Goal: Information Seeking & Learning: Understand process/instructions

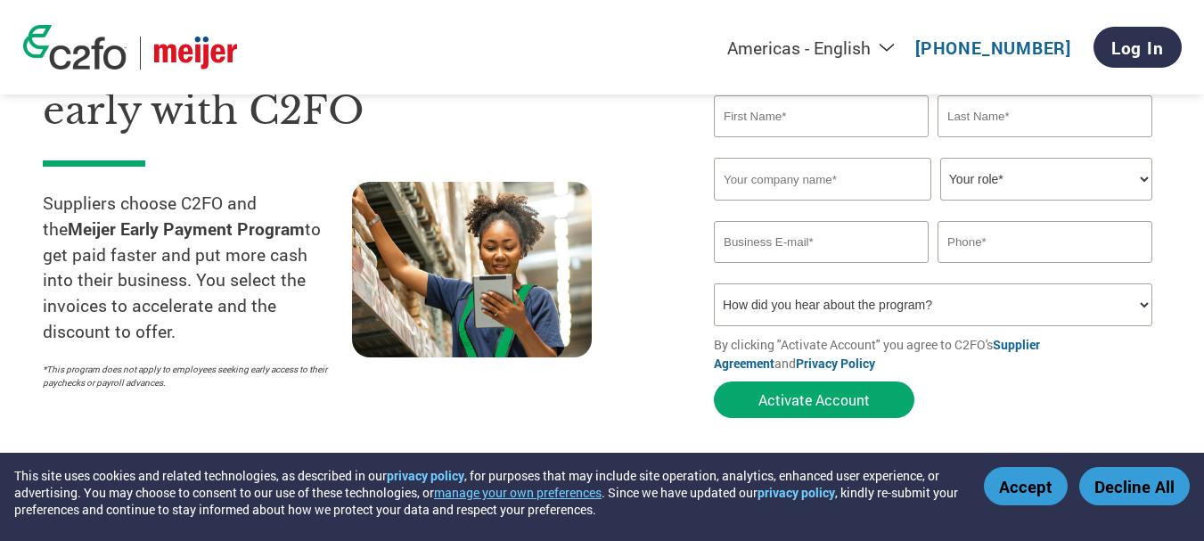
scroll to position [178, 0]
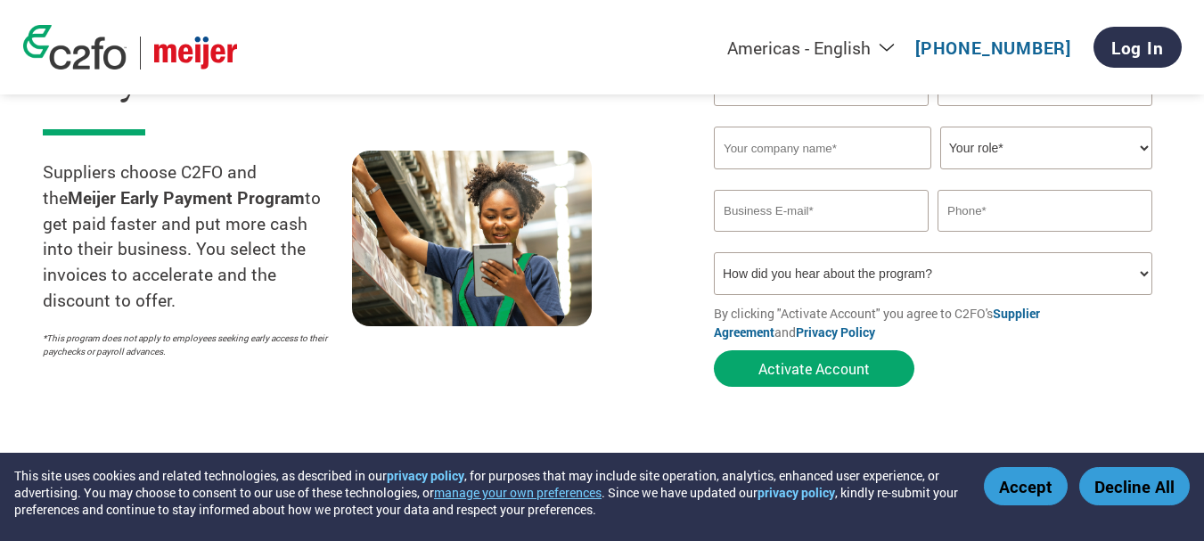
click at [1034, 481] on button "Accept" at bounding box center [1026, 486] width 84 height 38
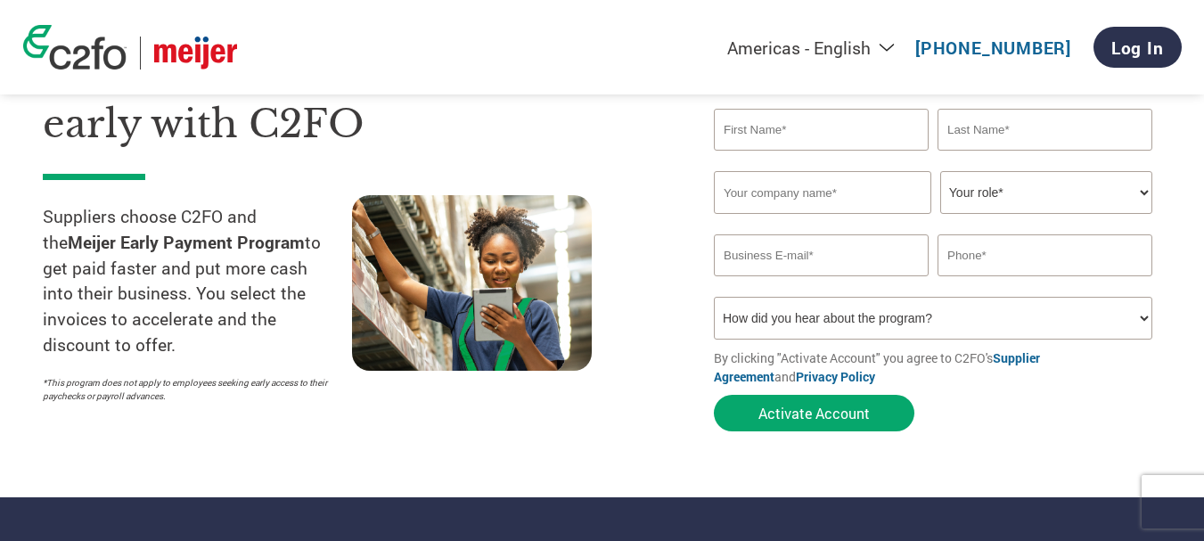
scroll to position [89, 0]
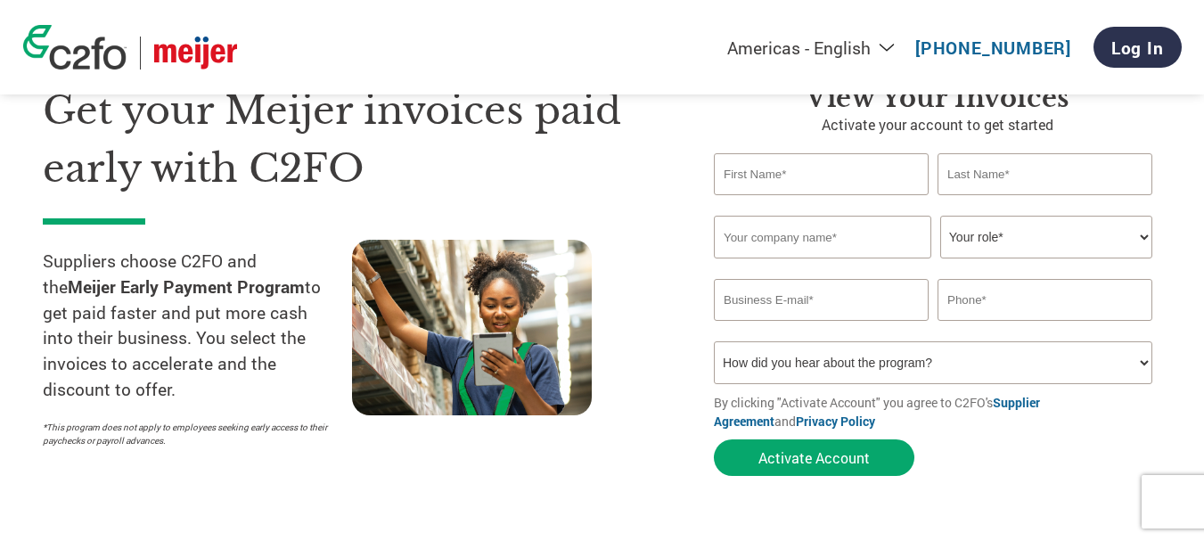
click at [1138, 240] on select "Your role* CFO Controller Credit Manager Finance Director Treasurer CEO Preside…" at bounding box center [1046, 237] width 212 height 43
select select "OTHER"
click at [940, 216] on select "Your role* CFO Controller Credit Manager Finance Director Treasurer CEO Preside…" at bounding box center [1046, 237] width 212 height 43
click at [1195, 200] on section "Get your Meijer invoices paid early with C2FO Suppliers choose C2FO and the Mei…" at bounding box center [602, 262] width 1204 height 560
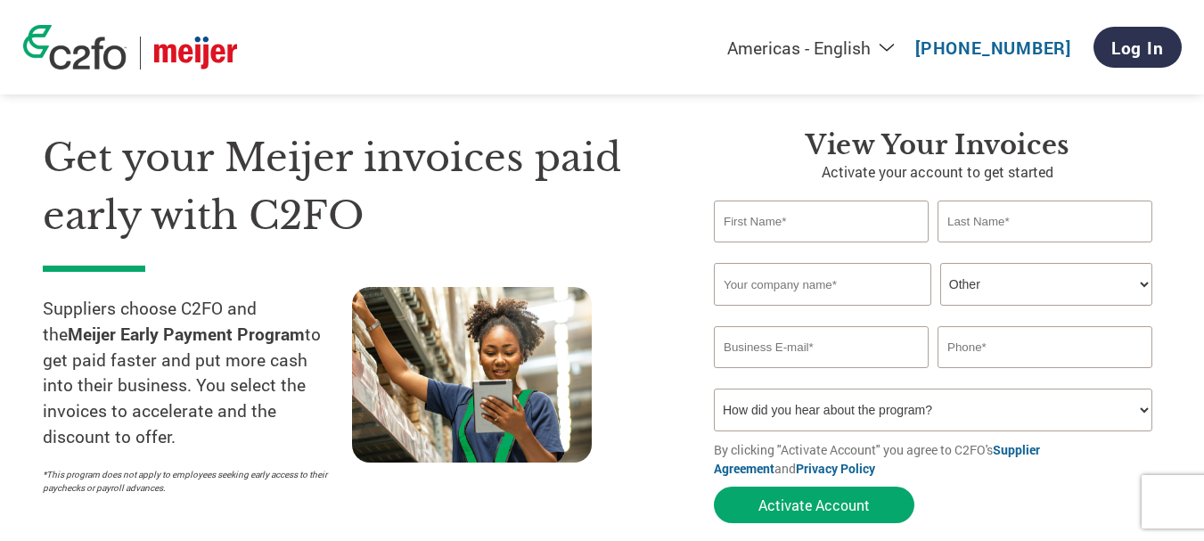
scroll to position [0, 0]
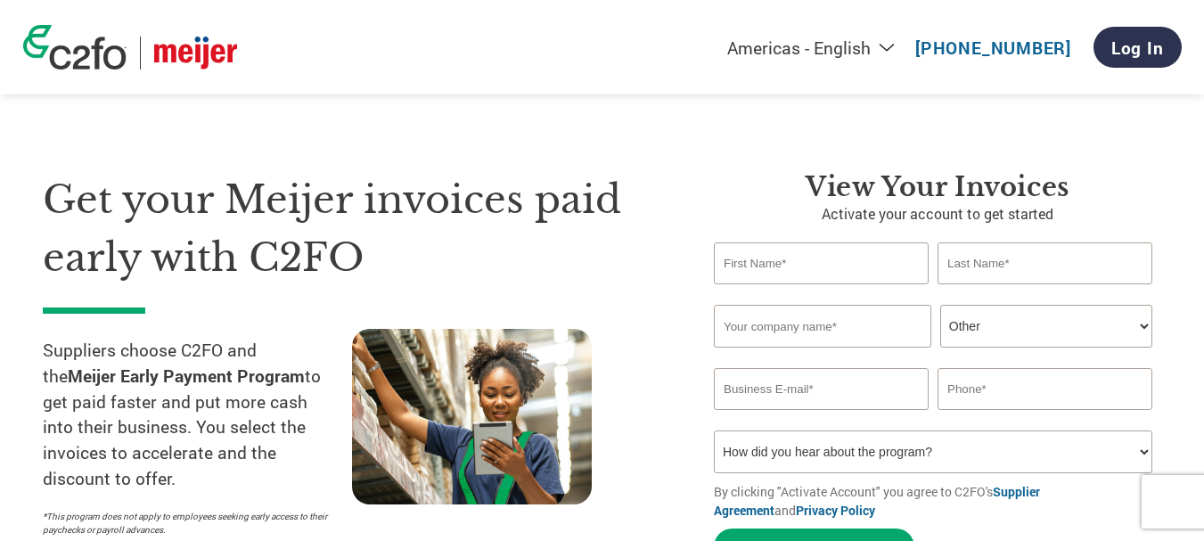
click at [1031, 330] on select "Your role* CFO Controller Credit Manager Finance Director Treasurer CEO Preside…" at bounding box center [1046, 326] width 212 height 43
click at [1011, 323] on select "Your role* CFO Controller Credit Manager Finance Director Treasurer CEO Preside…" at bounding box center [1046, 326] width 212 height 43
select select
click at [940, 305] on select "Your role* CFO Controller Credit Manager Finance Director Treasurer CEO Preside…" at bounding box center [1046, 326] width 212 height 43
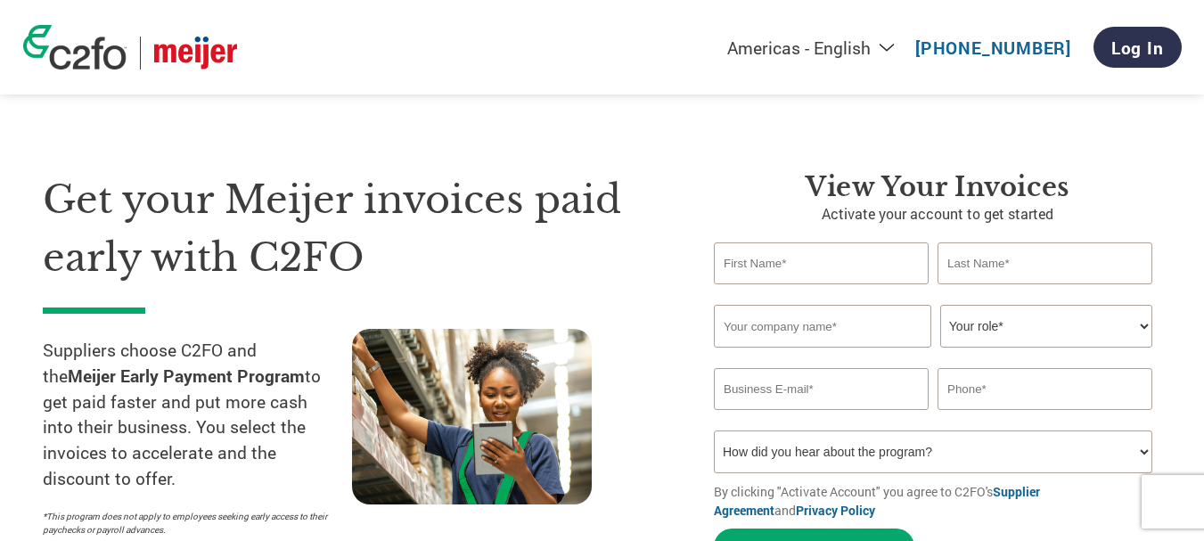
click at [705, 159] on div "Get your Meijer invoices paid early with C2FO Suppliers choose C2FO and the Mei…" at bounding box center [602, 337] width 1118 height 474
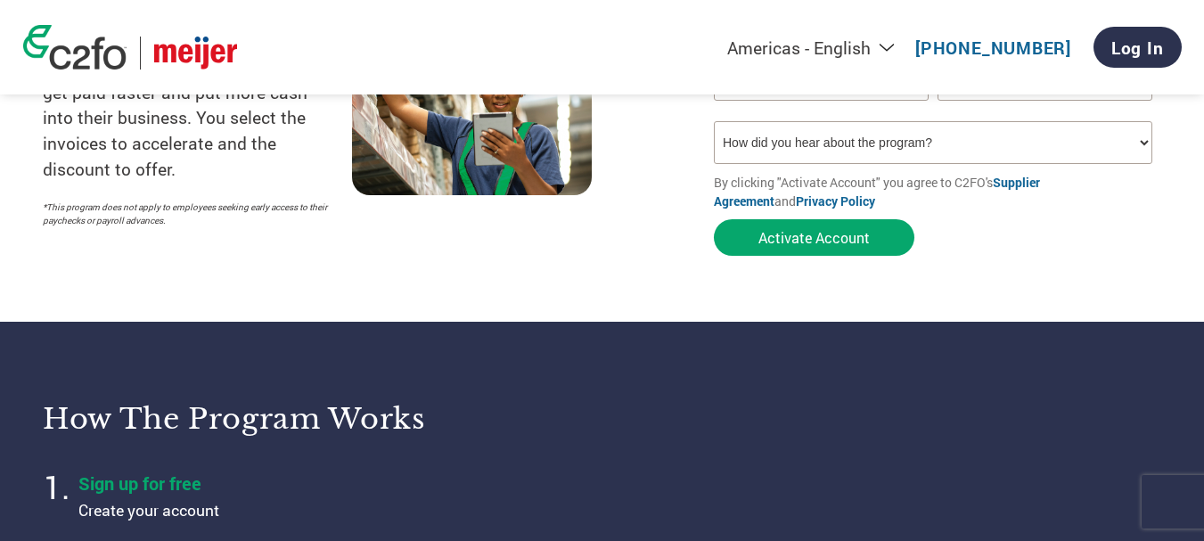
scroll to position [178, 0]
